Goal: Task Accomplishment & Management: Complete application form

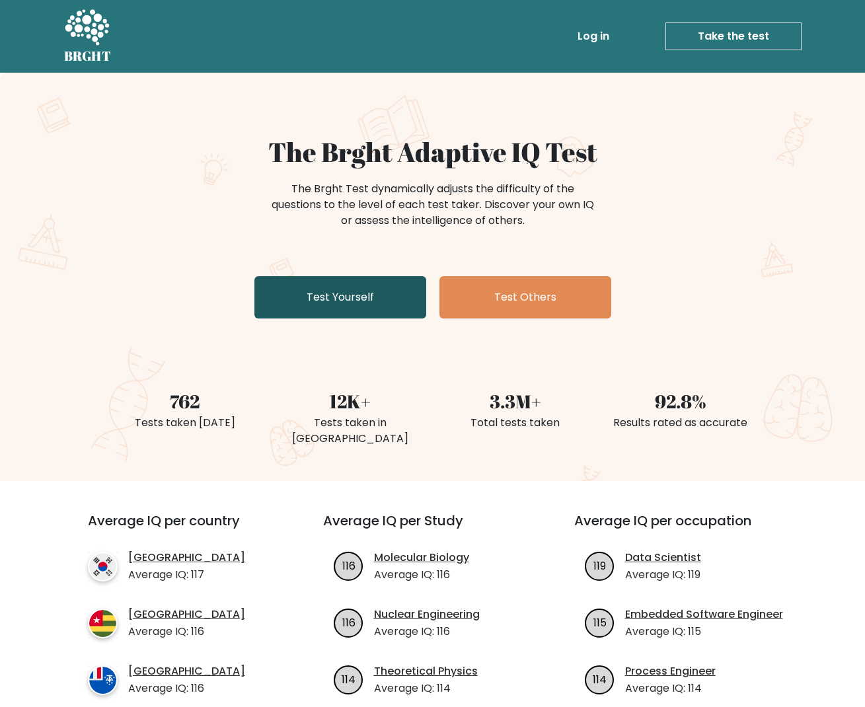
click at [380, 302] on link "Test Yourself" at bounding box center [340, 297] width 172 height 42
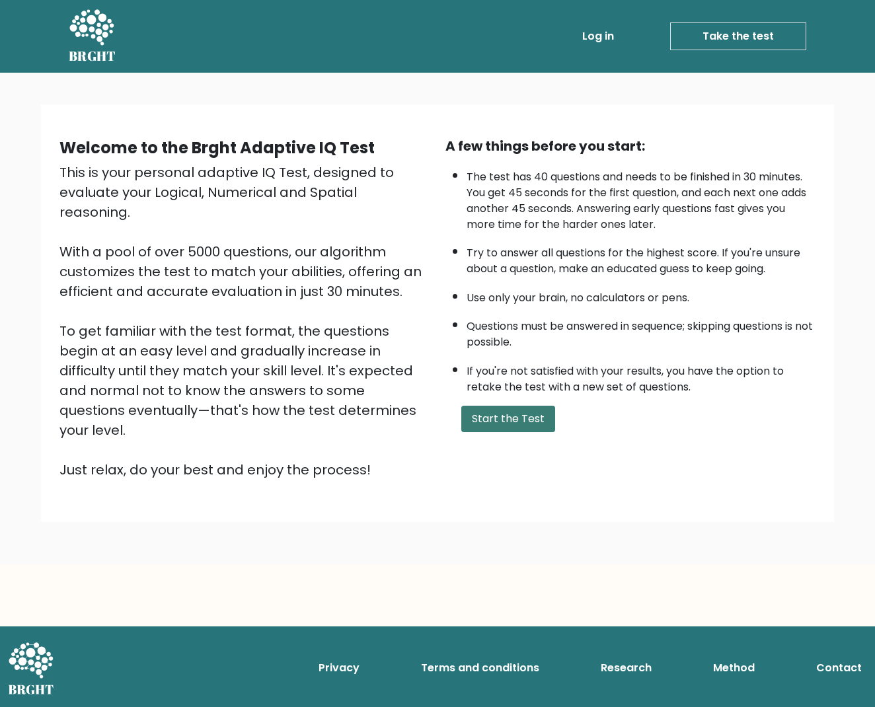
click at [500, 406] on button "Start the Test" at bounding box center [508, 419] width 94 height 26
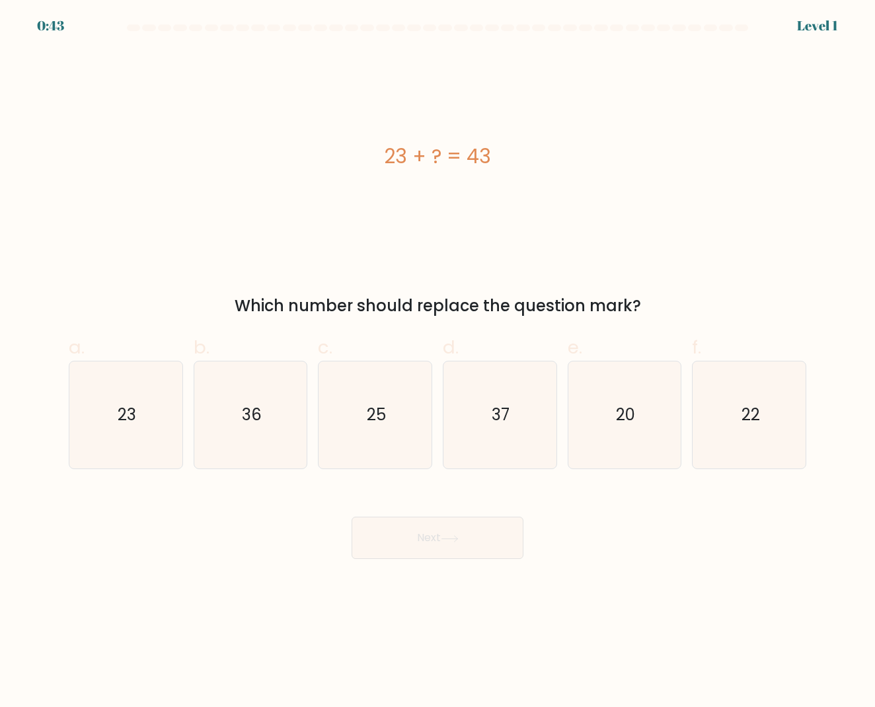
drag, startPoint x: 400, startPoint y: 158, endPoint x: 509, endPoint y: 160, distance: 109.7
click at [509, 160] on div "23 + ? = 43" at bounding box center [437, 156] width 737 height 30
click at [517, 162] on div "23 + ? = 43" at bounding box center [437, 156] width 737 height 30
click at [632, 415] on text "20" at bounding box center [625, 415] width 19 height 22
click at [438, 362] on input "e. 20" at bounding box center [437, 357] width 1 height 9
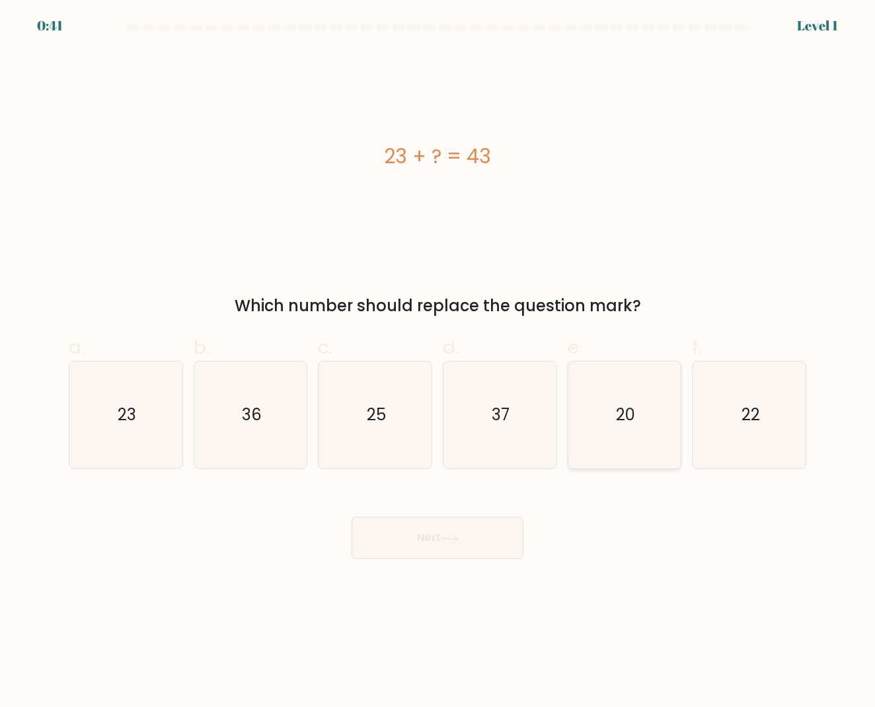
radio input "true"
click at [435, 529] on button "Next" at bounding box center [437, 538] width 172 height 42
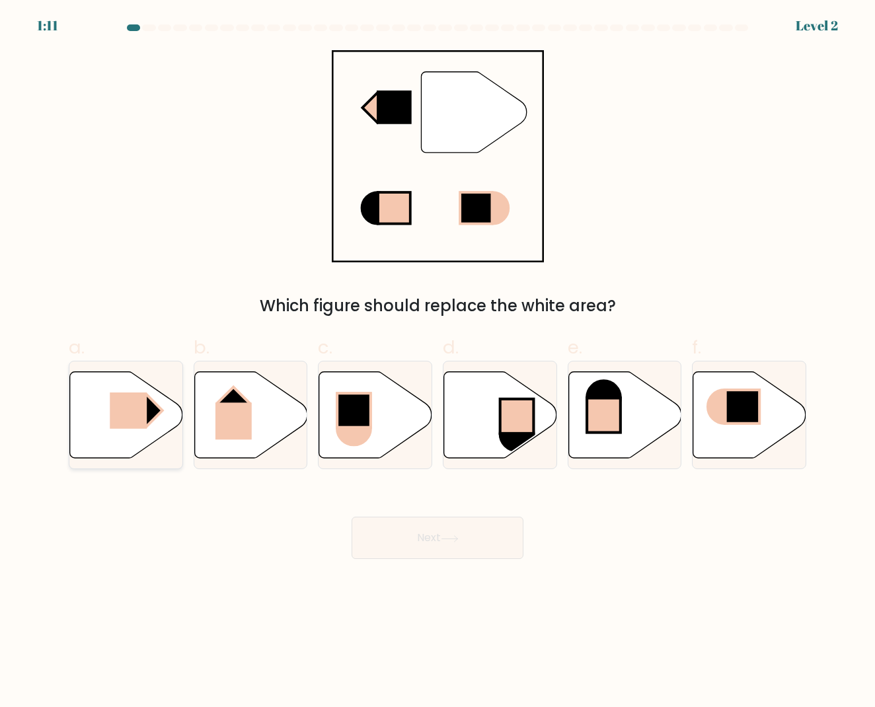
click at [148, 426] on rect at bounding box center [147, 410] width 32 height 32
click at [437, 362] on input "a." at bounding box center [437, 357] width 1 height 9
radio input "true"
click at [449, 533] on button "Next" at bounding box center [437, 538] width 172 height 42
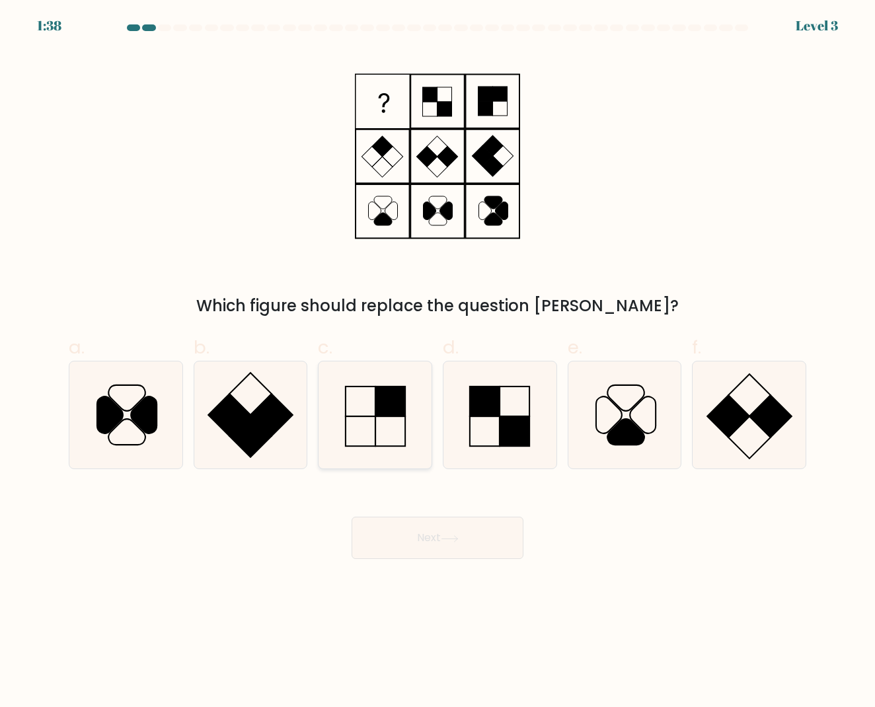
click at [402, 422] on icon at bounding box center [375, 414] width 107 height 107
click at [437, 362] on input "c." at bounding box center [437, 357] width 1 height 9
radio input "true"
